Goal: Task Accomplishment & Management: Complete application form

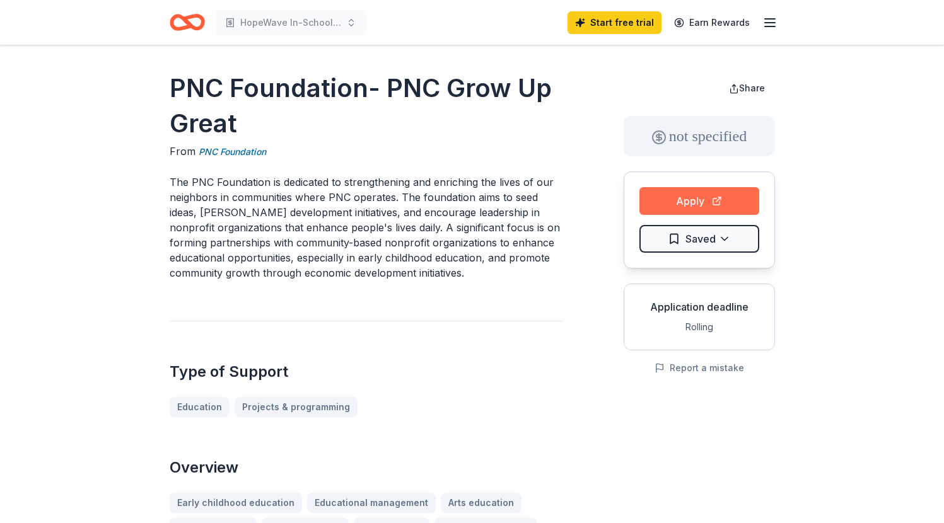
click at [706, 203] on button "Apply" at bounding box center [699, 201] width 120 height 28
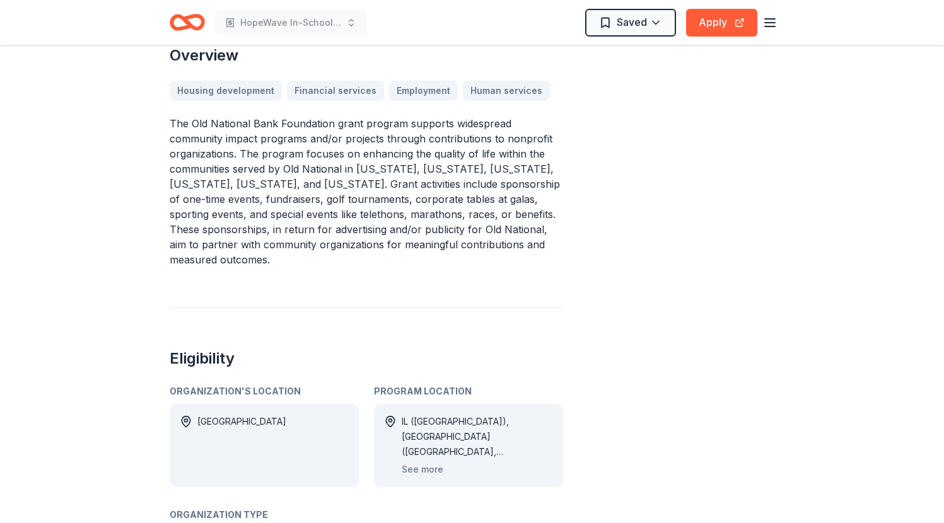
scroll to position [456, 0]
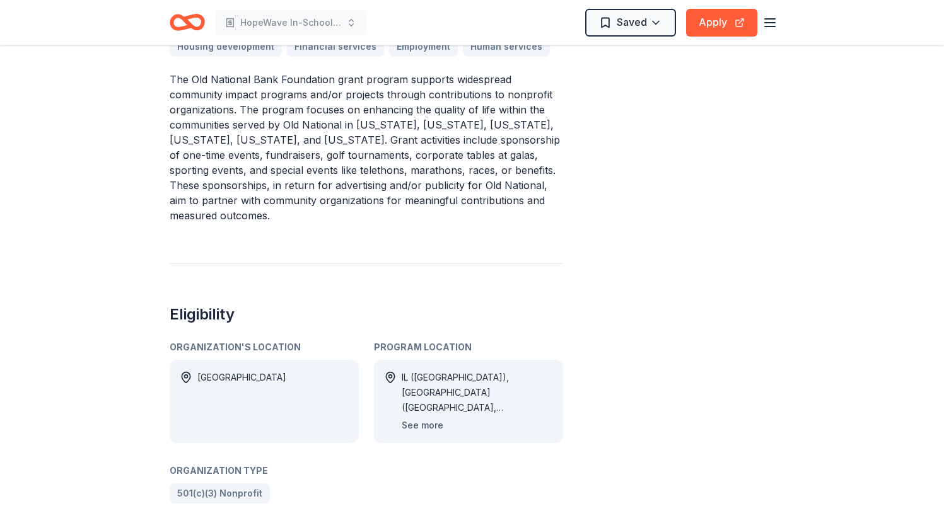
click at [433, 418] on button "See more" at bounding box center [423, 425] width 42 height 15
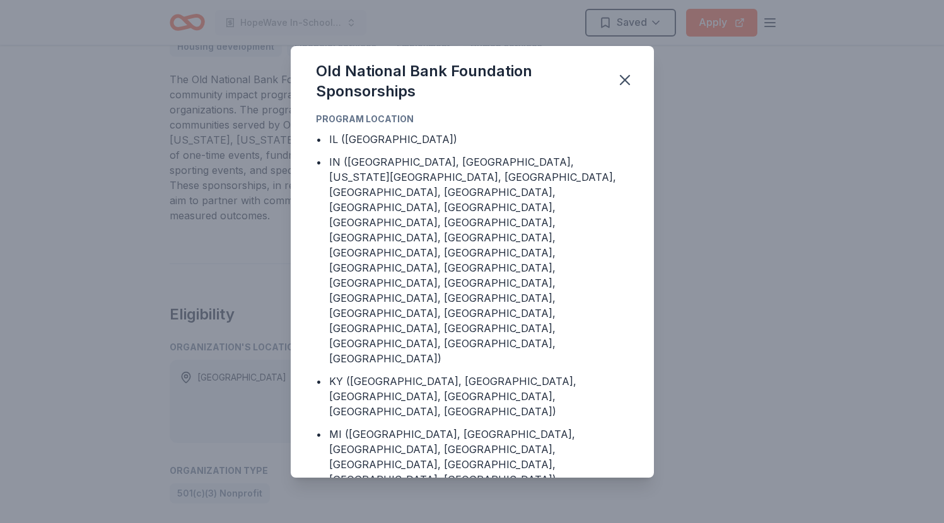
click at [714, 282] on div "Old National Bank Foundation Sponsorships Program Location • IL ([GEOGRAPHIC_DA…" at bounding box center [472, 261] width 944 height 523
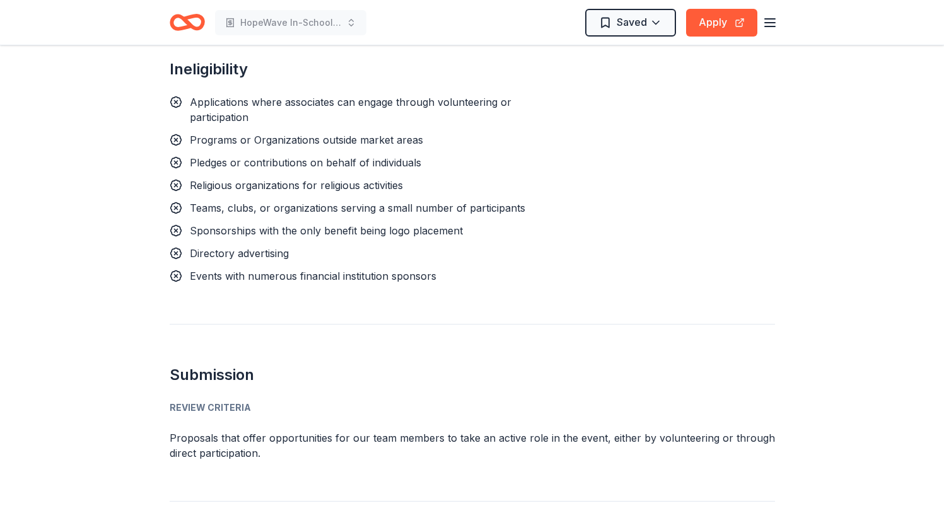
scroll to position [1122, 0]
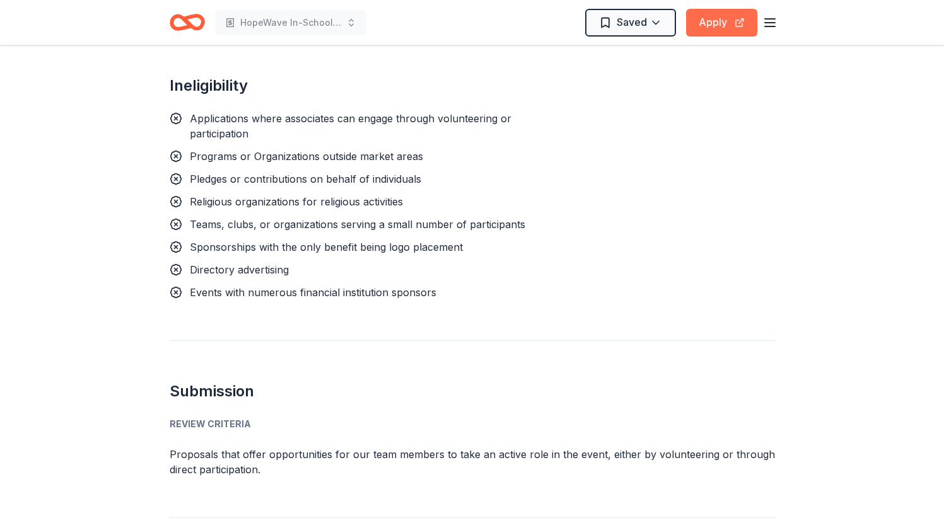
click at [714, 20] on button "Apply" at bounding box center [721, 23] width 71 height 28
